Goal: Task Accomplishment & Management: Manage account settings

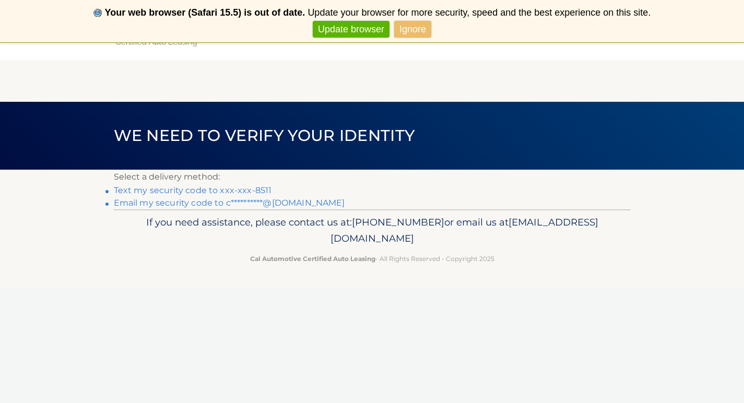
click at [246, 191] on link "Text my security code to xxx-xxx-8511" at bounding box center [193, 190] width 158 height 10
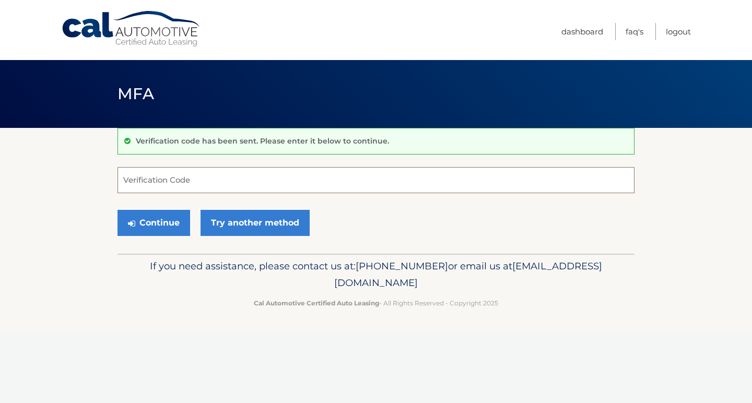
click at [193, 183] on input "Verification Code" at bounding box center [376, 180] width 517 height 26
type input "297164"
click at [146, 225] on button "Continue" at bounding box center [154, 223] width 73 height 26
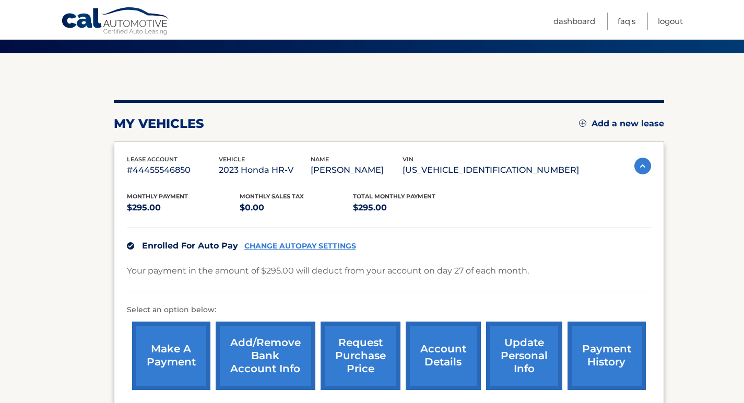
scroll to position [77, 0]
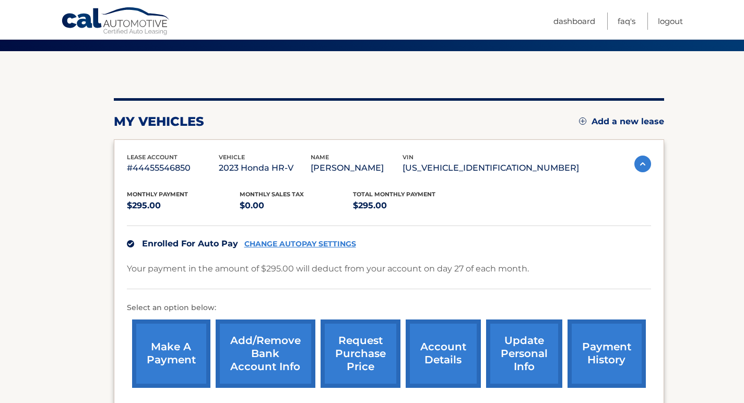
click at [275, 241] on link "CHANGE AUTOPAY SETTINGS" at bounding box center [301, 244] width 112 height 9
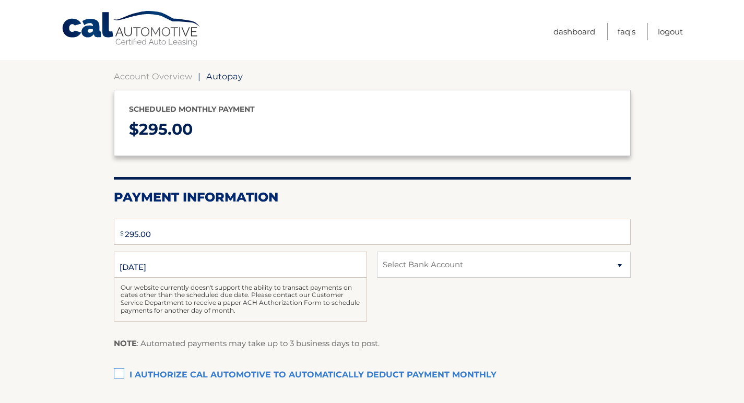
type input "295"
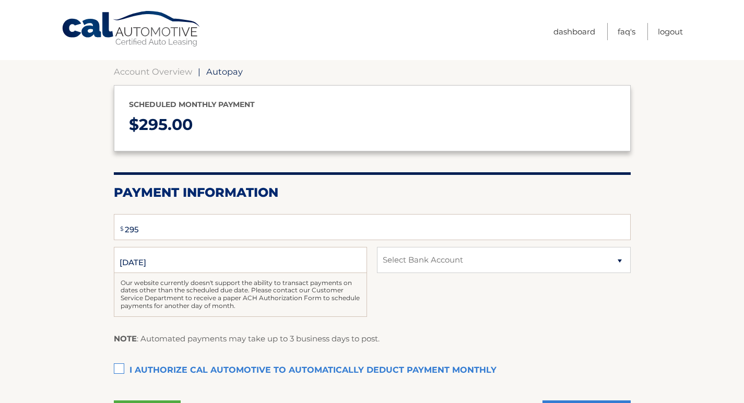
select select "ZDA4NDg1NDAtYzhkZi00MmQzLWFiYmItNGFmN2FhOGUzZDNh"
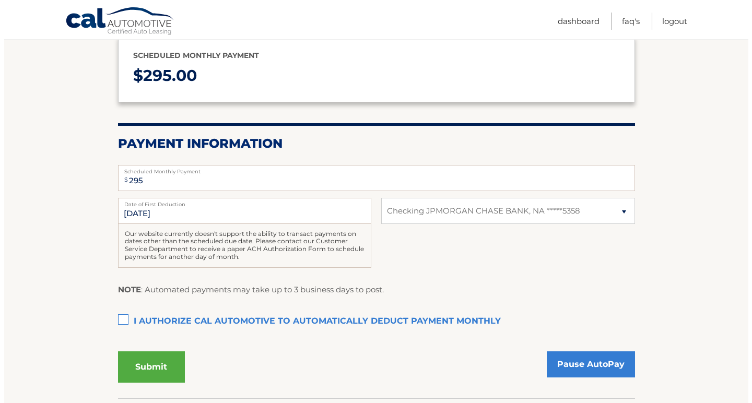
scroll to position [131, 0]
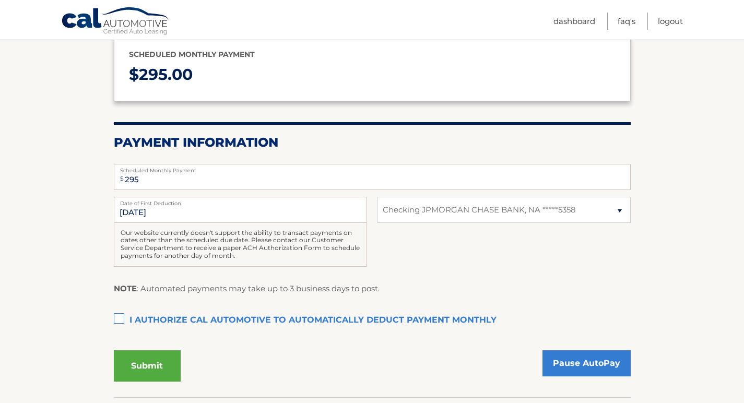
click at [119, 317] on label "I authorize cal automotive to automatically deduct payment monthly This checkbo…" at bounding box center [372, 320] width 517 height 21
click at [0, 0] on input "I authorize cal automotive to automatically deduct payment monthly This checkbo…" at bounding box center [0, 0] width 0 height 0
click at [146, 362] on button "Submit" at bounding box center [147, 366] width 67 height 31
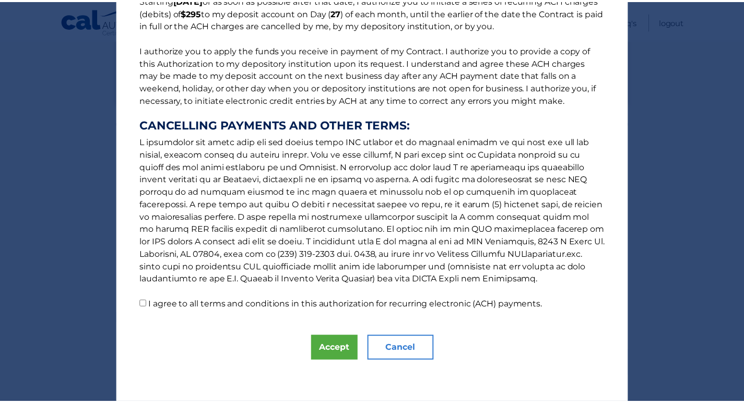
scroll to position [103, 0]
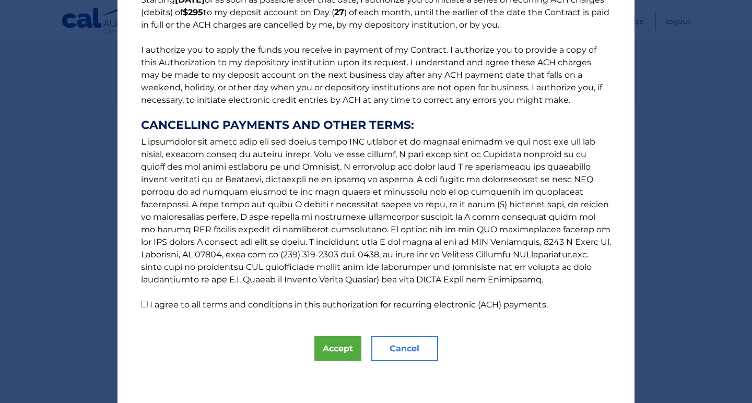
click at [702, 118] on div "The words "I" "me" and "my" mean any identified Customer who signs this Authori…" at bounding box center [376, 150] width 744 height 506
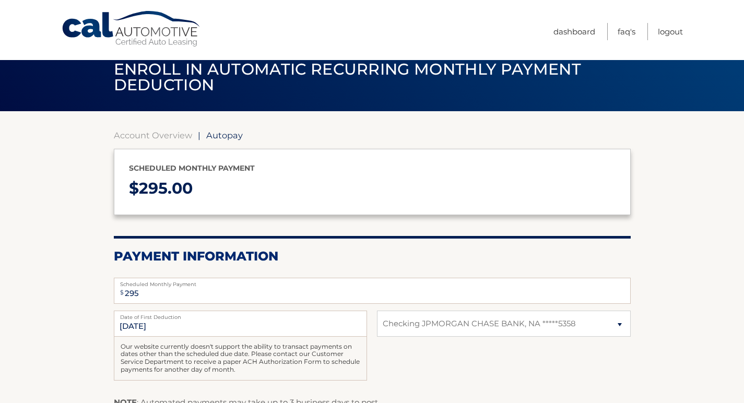
scroll to position [18, 0]
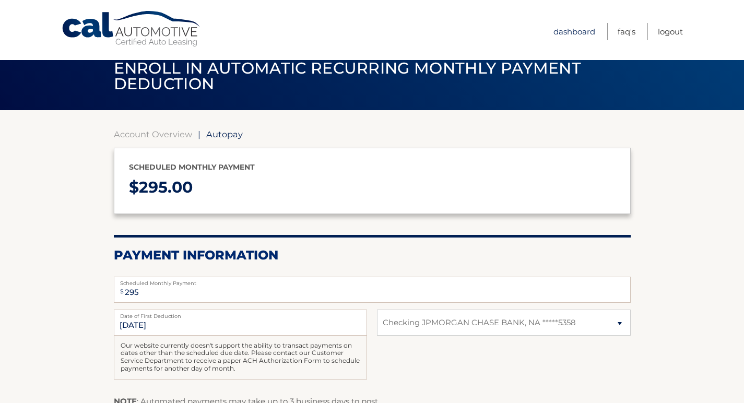
click at [571, 33] on link "Dashboard" at bounding box center [575, 31] width 42 height 17
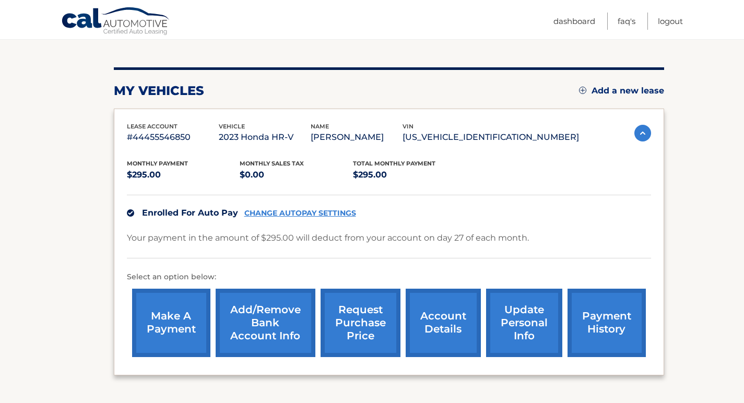
scroll to position [109, 0]
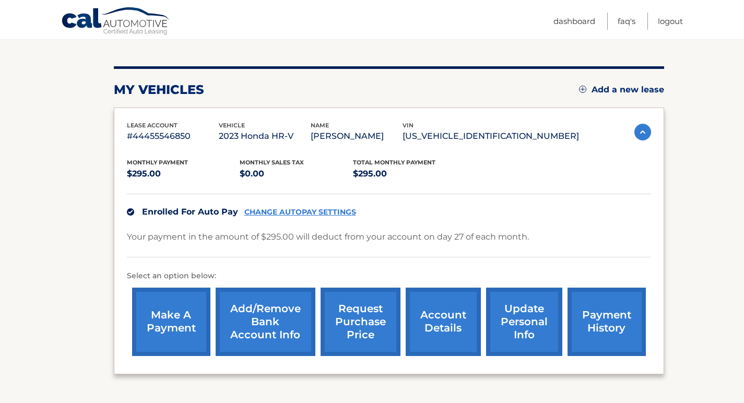
click at [532, 331] on link "update personal info" at bounding box center [524, 322] width 76 height 68
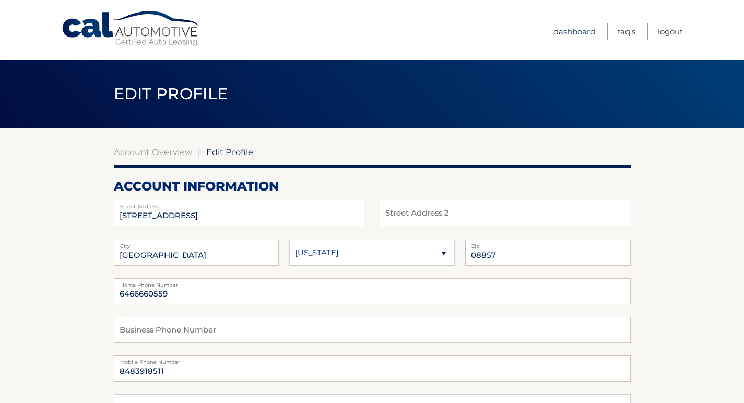
click at [571, 31] on link "Dashboard" at bounding box center [575, 31] width 42 height 17
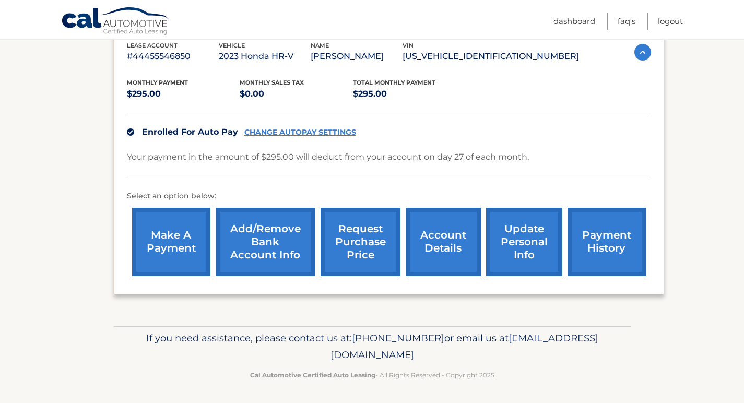
scroll to position [188, 0]
